Goal: Task Accomplishment & Management: Use online tool/utility

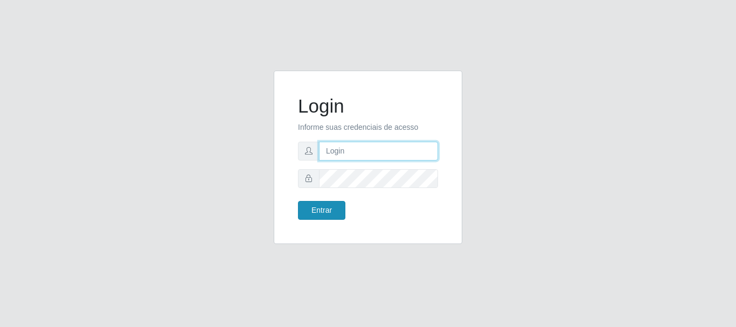
type input "caio@B1"
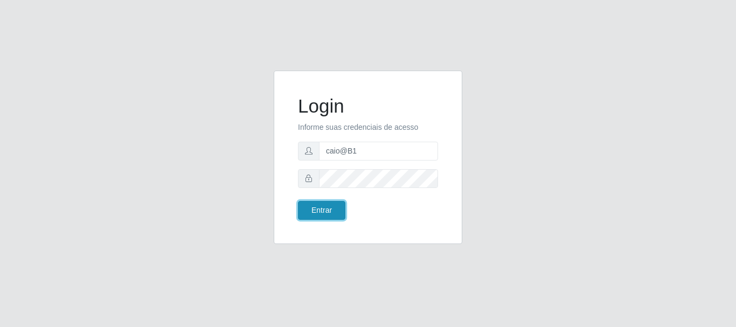
click at [325, 215] on button "Entrar" at bounding box center [321, 210] width 47 height 19
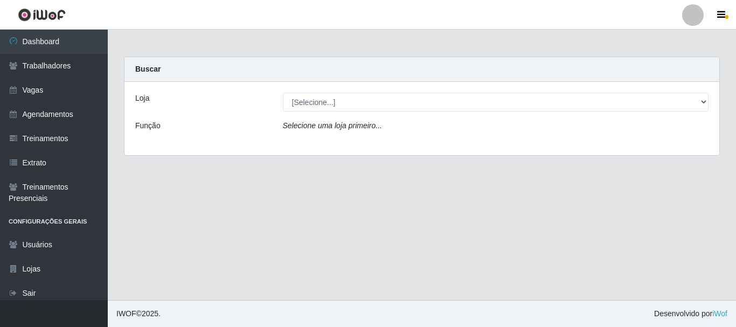
click at [250, 87] on div "Loja [Selecione...] Bemais Supermercados - B1 Mangabeira Função Selecione uma l…" at bounding box center [421, 118] width 595 height 73
click at [53, 112] on link "Agendamentos" at bounding box center [54, 114] width 108 height 24
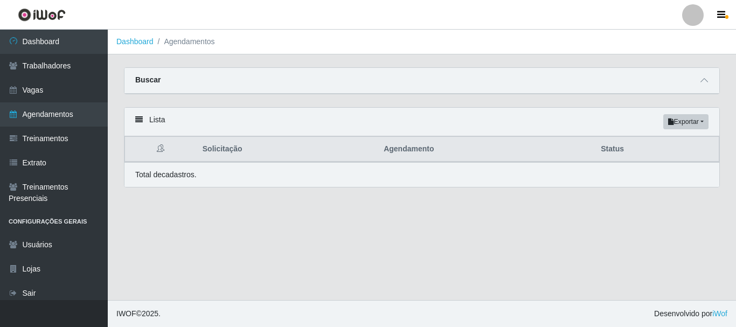
click at [142, 121] on icon at bounding box center [139, 120] width 8 height 8
click at [163, 80] on div "Buscar" at bounding box center [421, 81] width 595 height 26
click at [187, 40] on li "Agendamentos" at bounding box center [184, 41] width 61 height 11
click at [136, 43] on link "Dashboard" at bounding box center [134, 41] width 37 height 9
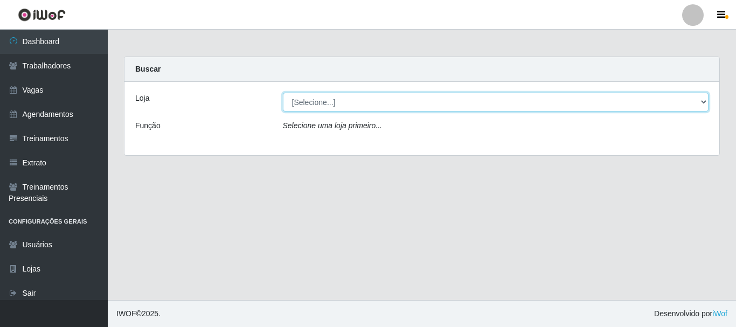
click at [706, 97] on select "[Selecione...] Bemais Supermercados - B1 [GEOGRAPHIC_DATA]" at bounding box center [496, 102] width 426 height 19
select select "403"
click at [283, 93] on select "[Selecione...] Bemais Supermercados - B1 [GEOGRAPHIC_DATA]" at bounding box center [496, 102] width 426 height 19
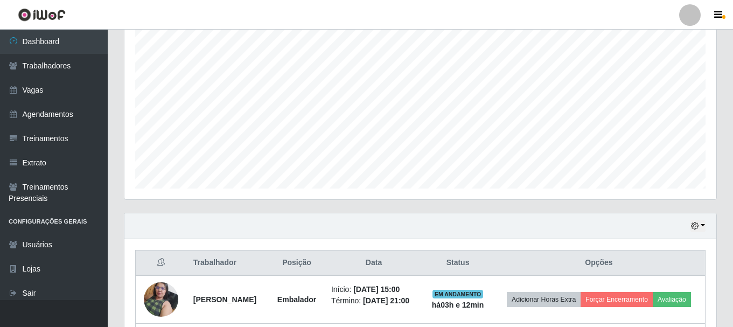
scroll to position [215, 0]
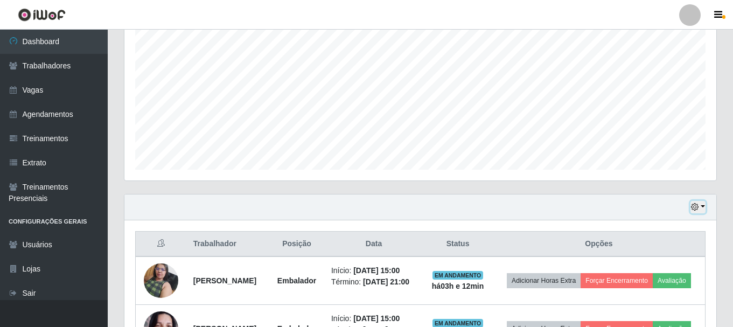
click at [704, 208] on button "button" at bounding box center [698, 207] width 15 height 12
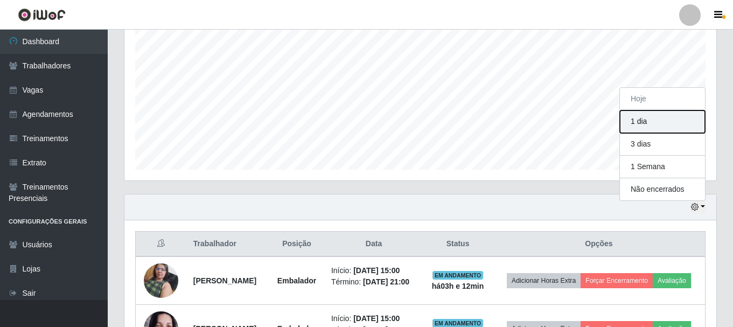
click at [642, 120] on button "1 dia" at bounding box center [662, 121] width 85 height 23
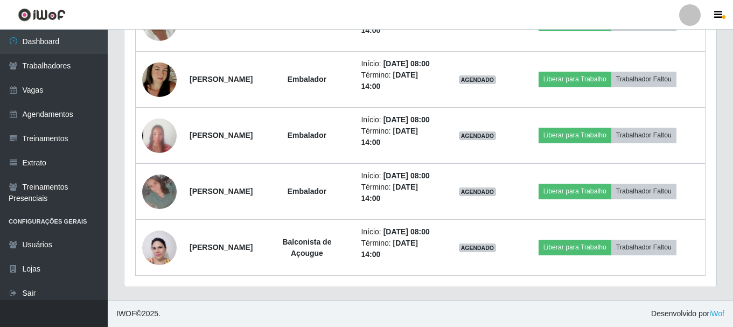
scroll to position [803, 0]
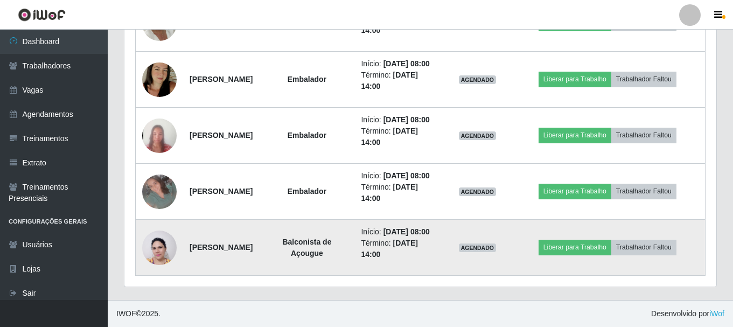
click at [158, 243] on img at bounding box center [159, 248] width 34 height 46
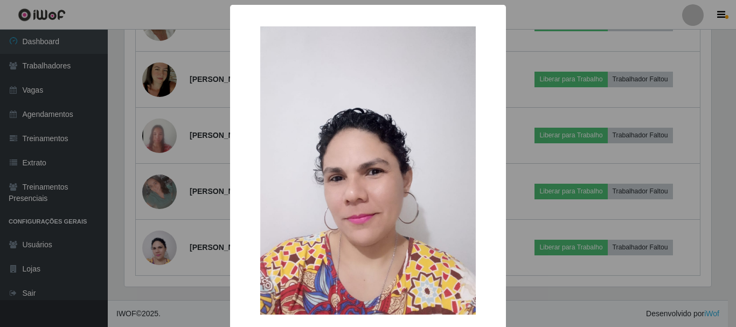
click at [158, 240] on div "× OK Cancel" at bounding box center [368, 163] width 736 height 327
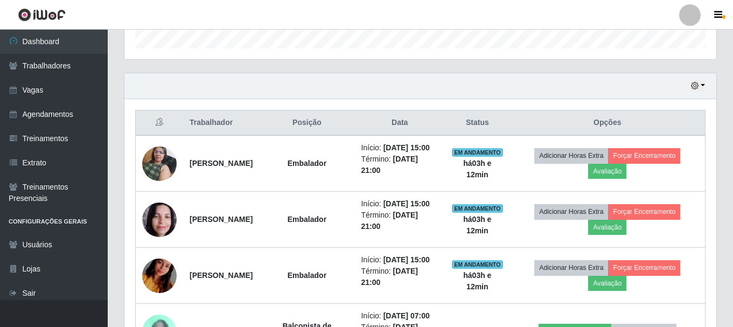
scroll to position [318, 0]
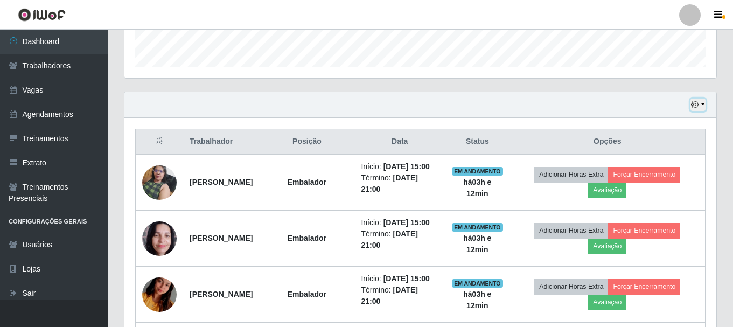
click at [702, 103] on button "button" at bounding box center [698, 105] width 15 height 12
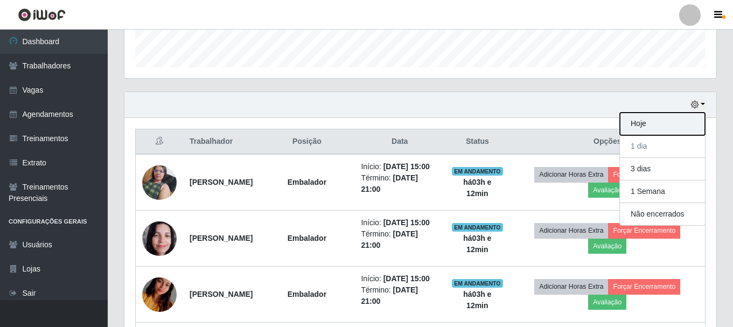
click at [673, 121] on button "Hoje" at bounding box center [662, 124] width 85 height 23
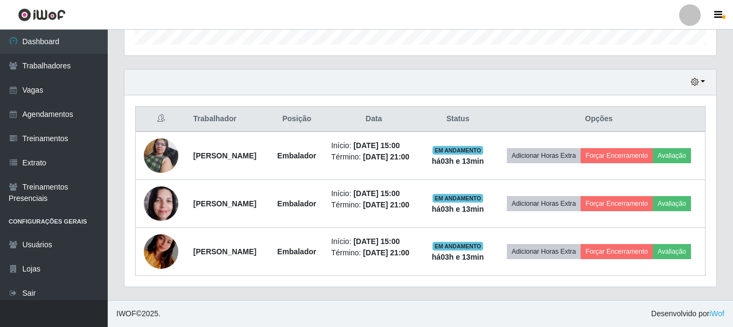
scroll to position [365, 0]
